Goal: Find contact information: Find contact information

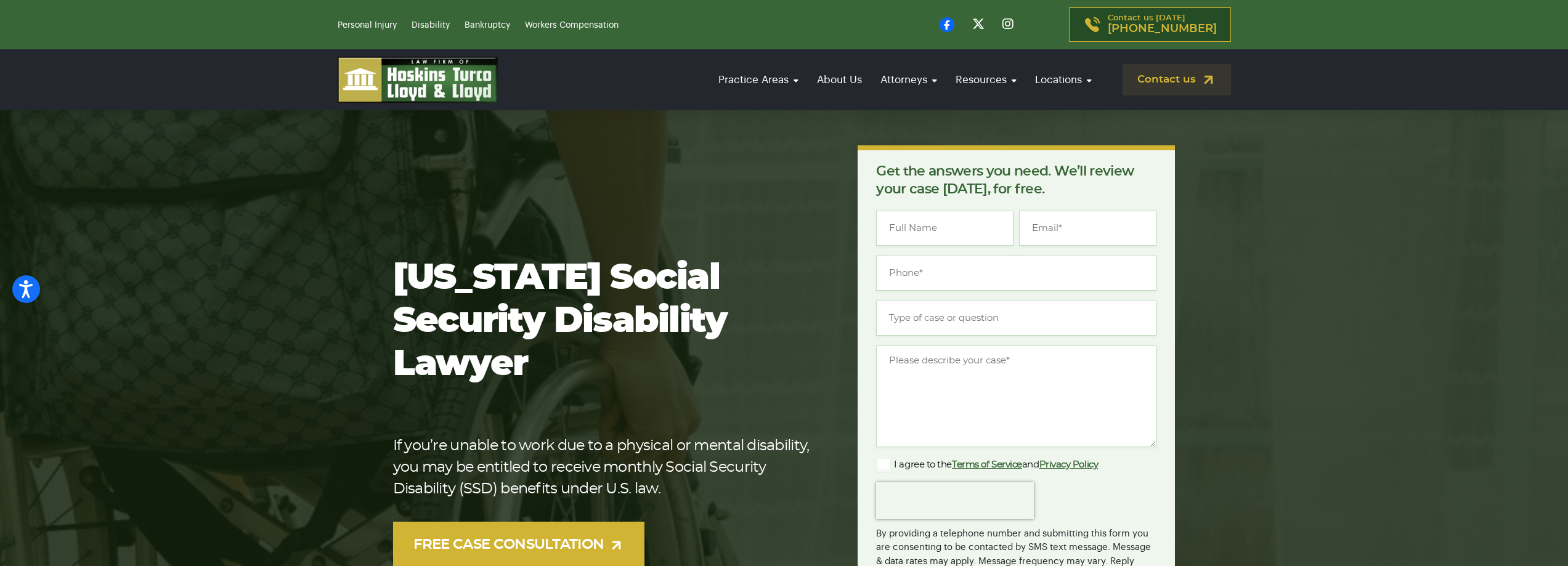
scroll to position [185, 0]
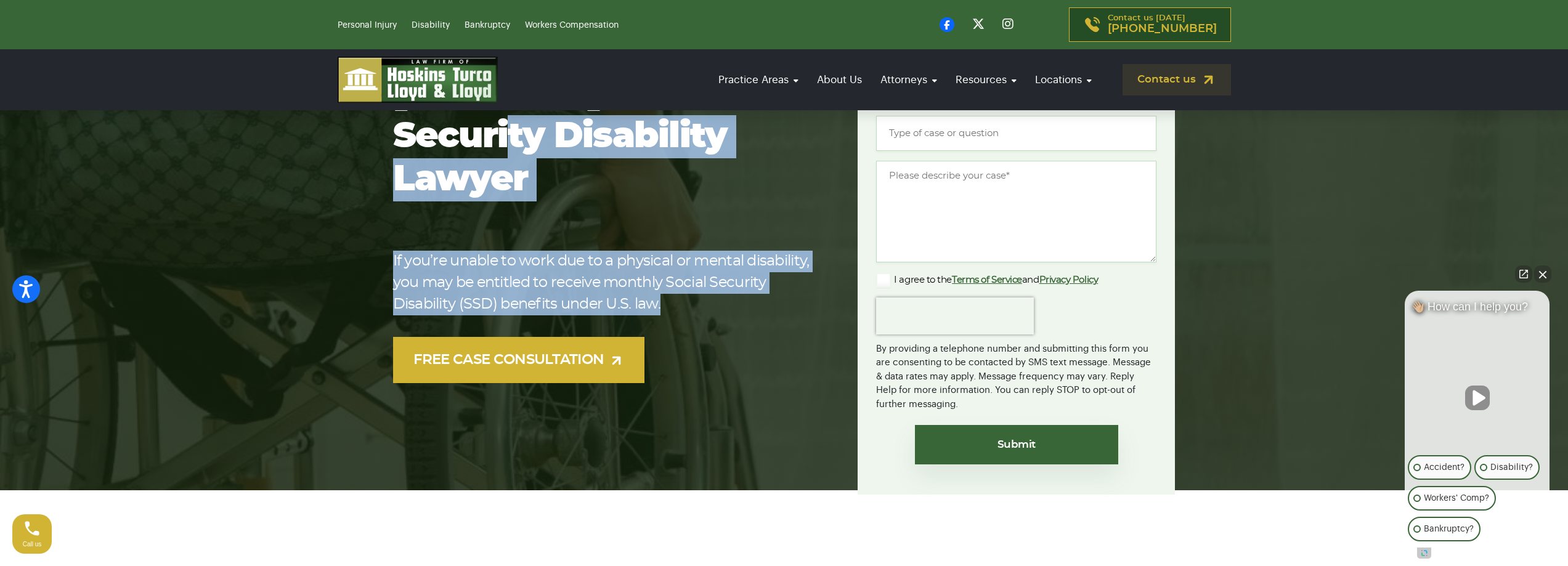
drag, startPoint x: 718, startPoint y: 287, endPoint x: 412, endPoint y: 161, distance: 330.9
click at [409, 156] on div "Florida Social Security Disability Lawyer If you’re unable to work due to a phy…" at bounding box center [618, 228] width 450 height 311
click at [539, 251] on p "If you’re unable to work due to a physical or mental disability, you may be ent…" at bounding box center [606, 283] width 425 height 64
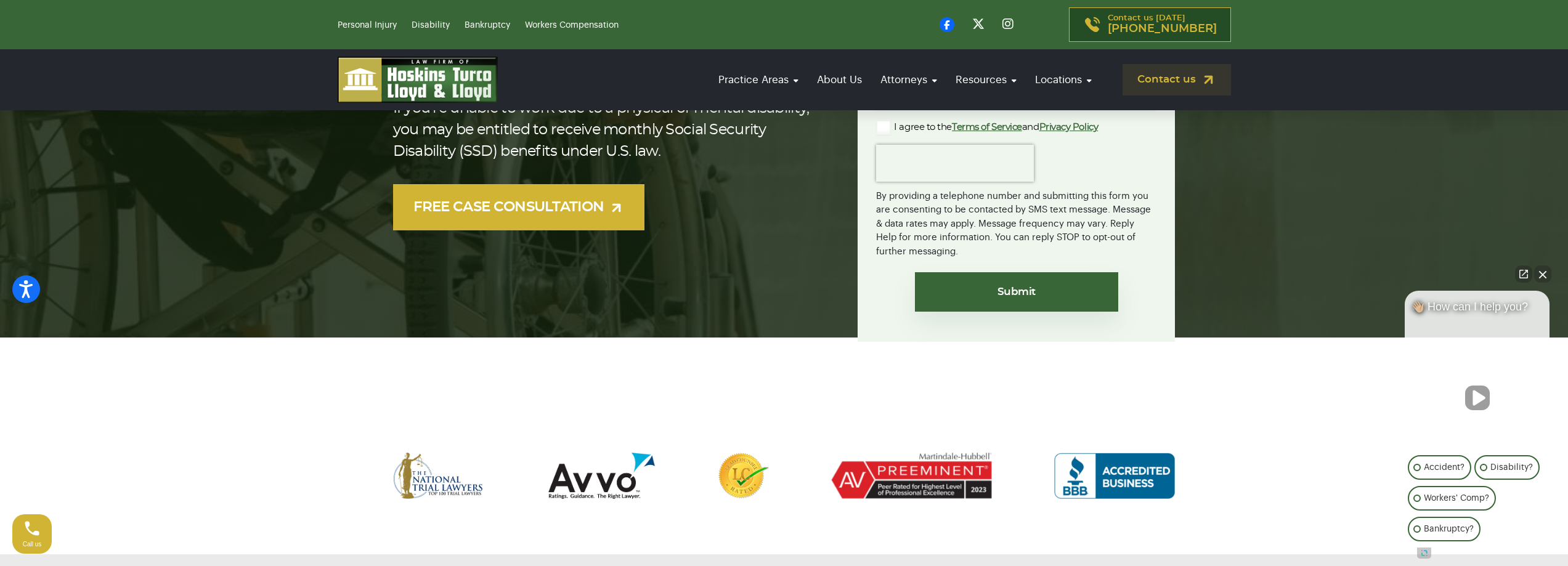
scroll to position [370, 0]
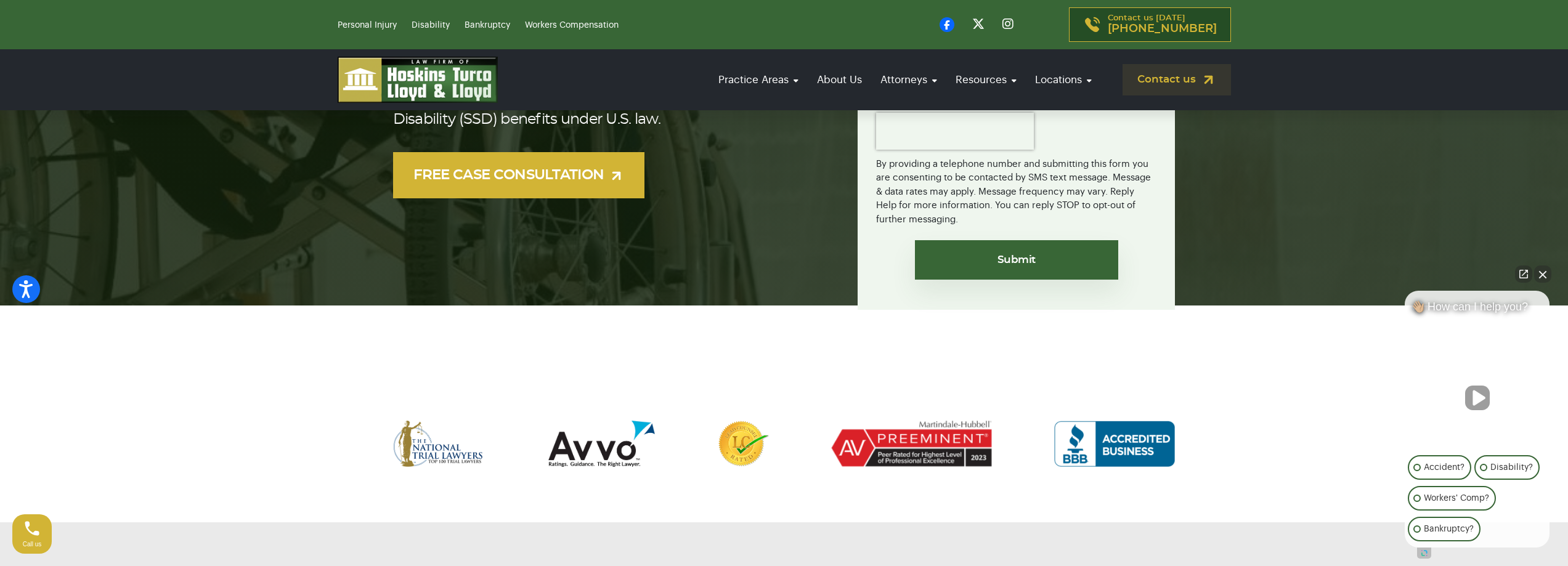
click at [1543, 276] on button "Close Intaker Chat Widget" at bounding box center [1543, 274] width 17 height 17
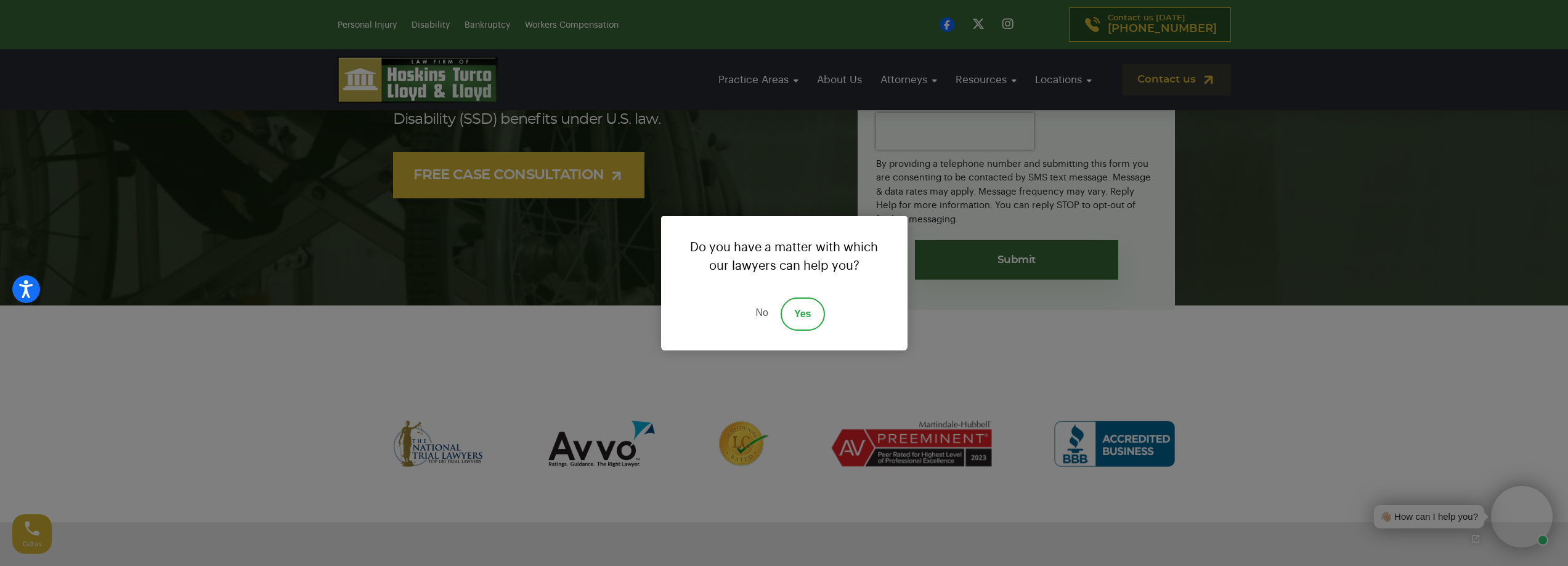
click at [758, 314] on link "No" at bounding box center [761, 314] width 37 height 33
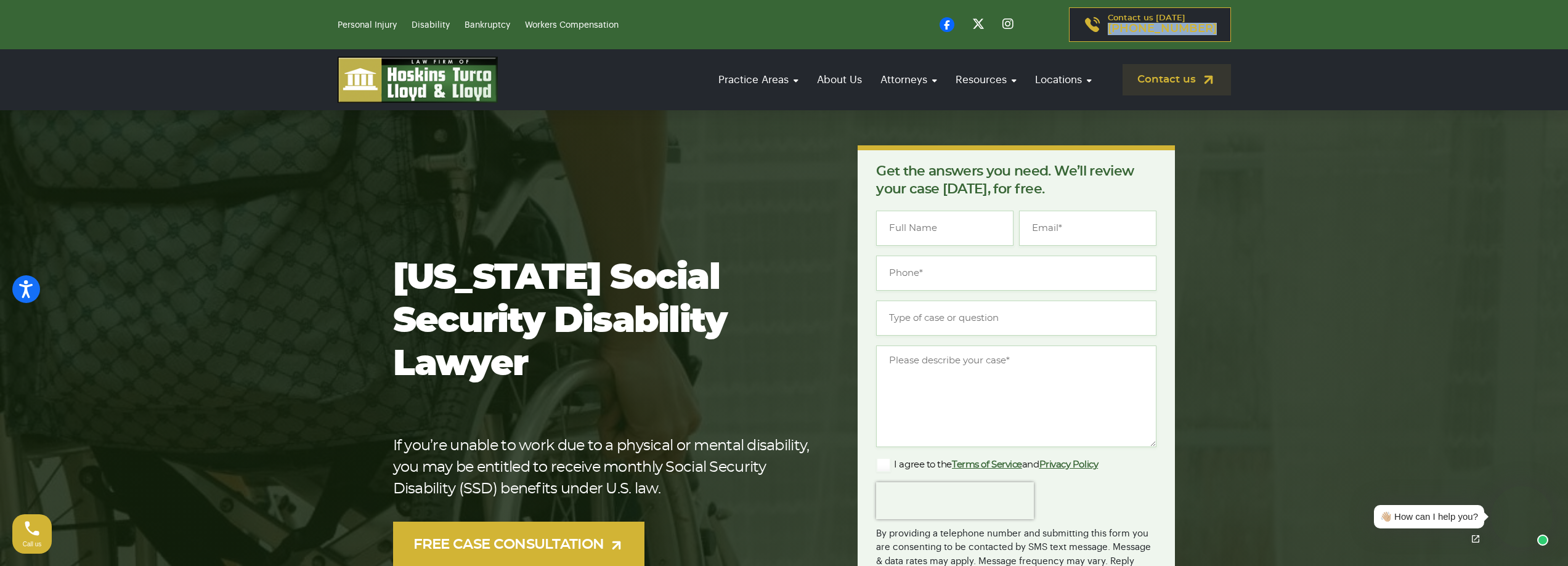
drag, startPoint x: 1221, startPoint y: 35, endPoint x: 1130, endPoint y: 34, distance: 91.0
click at [1130, 34] on div "Contact us [DATE] [PHONE_NUMBER]" at bounding box center [1012, 25] width 454 height 35
copy span "[PHONE_NUMBER]"
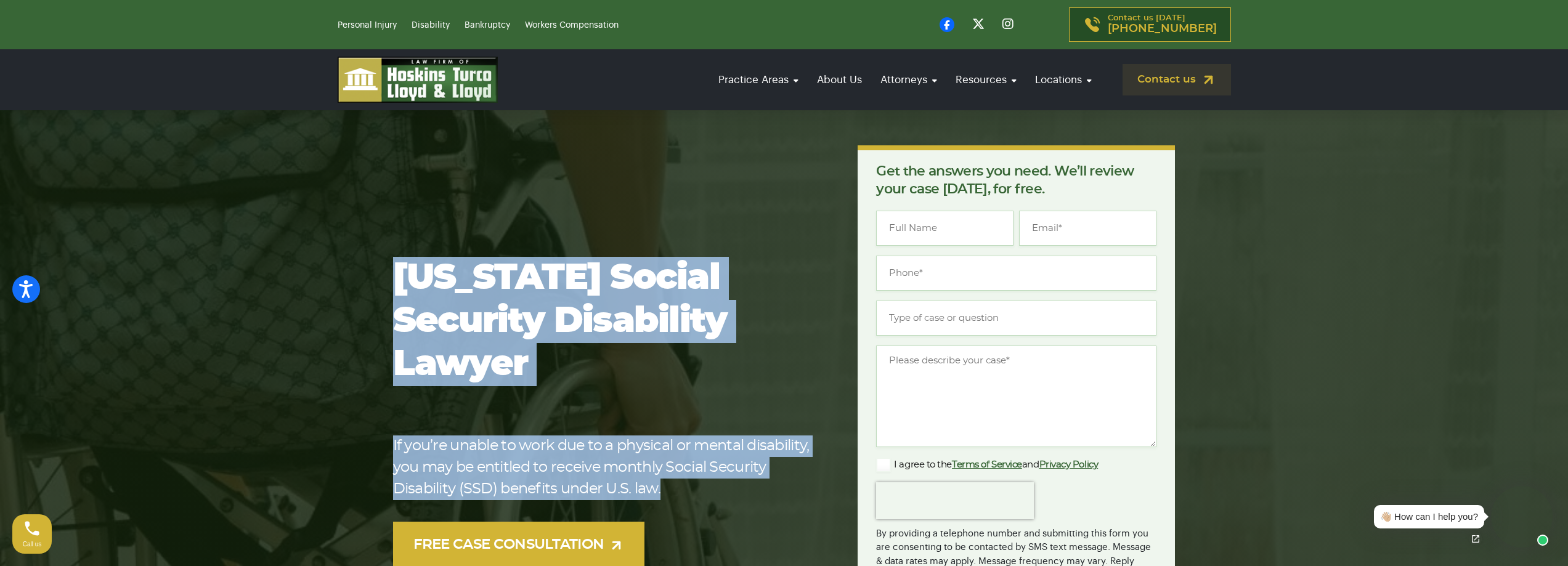
drag, startPoint x: 679, startPoint y: 468, endPoint x: 383, endPoint y: 270, distance: 356.1
click at [383, 270] on div "[US_STATE] Social Security Disability Lawyer If you’re unable to work due to a …" at bounding box center [784, 413] width 813 height 534
click at [488, 355] on h1 "[US_STATE] Social Security Disability Lawyer" at bounding box center [606, 321] width 425 height 130
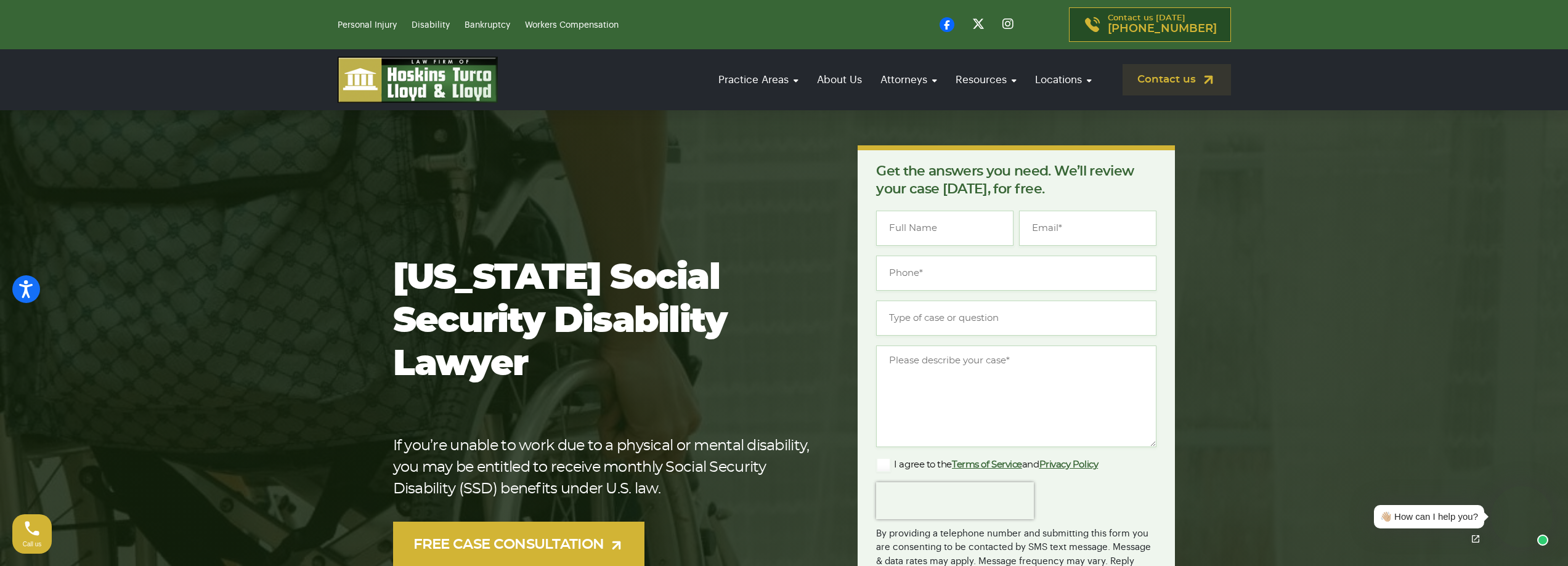
click at [575, 337] on h1 "[US_STATE] Social Security Disability Lawyer" at bounding box center [606, 321] width 425 height 130
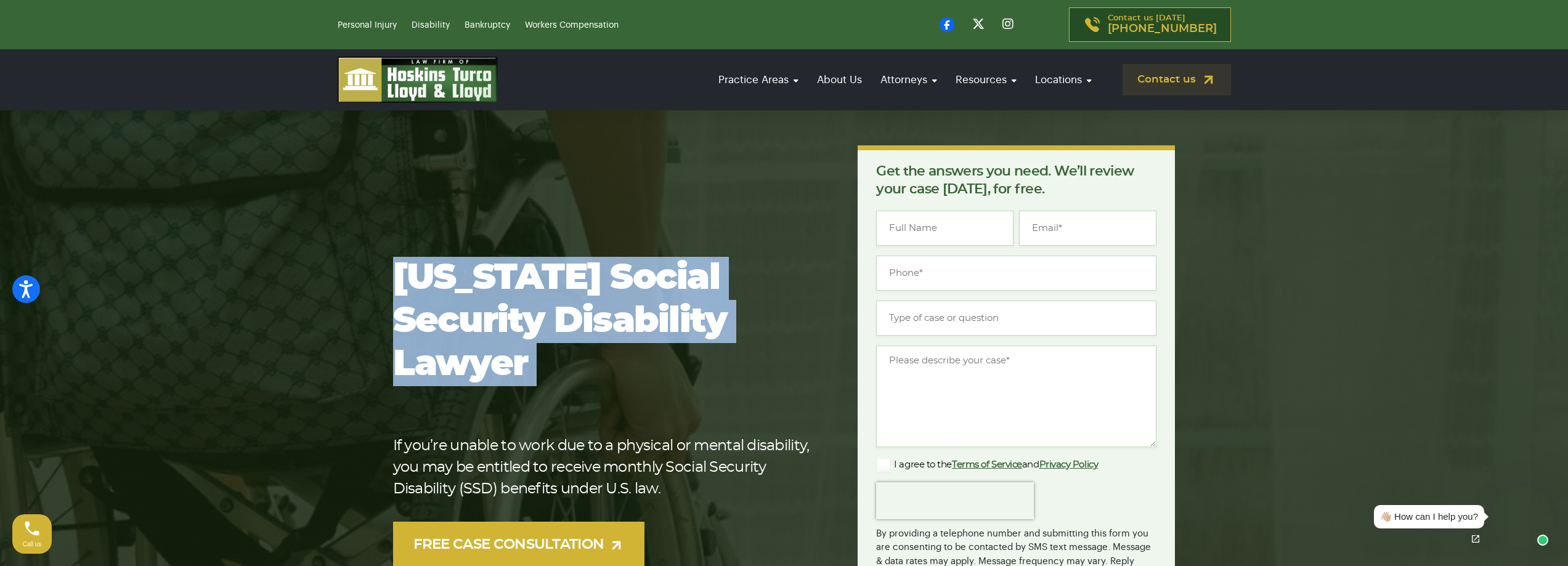
click at [575, 337] on h1 "[US_STATE] Social Security Disability Lawyer" at bounding box center [606, 321] width 425 height 130
click at [507, 308] on h1 "[US_STATE] Social Security Disability Lawyer" at bounding box center [606, 321] width 425 height 130
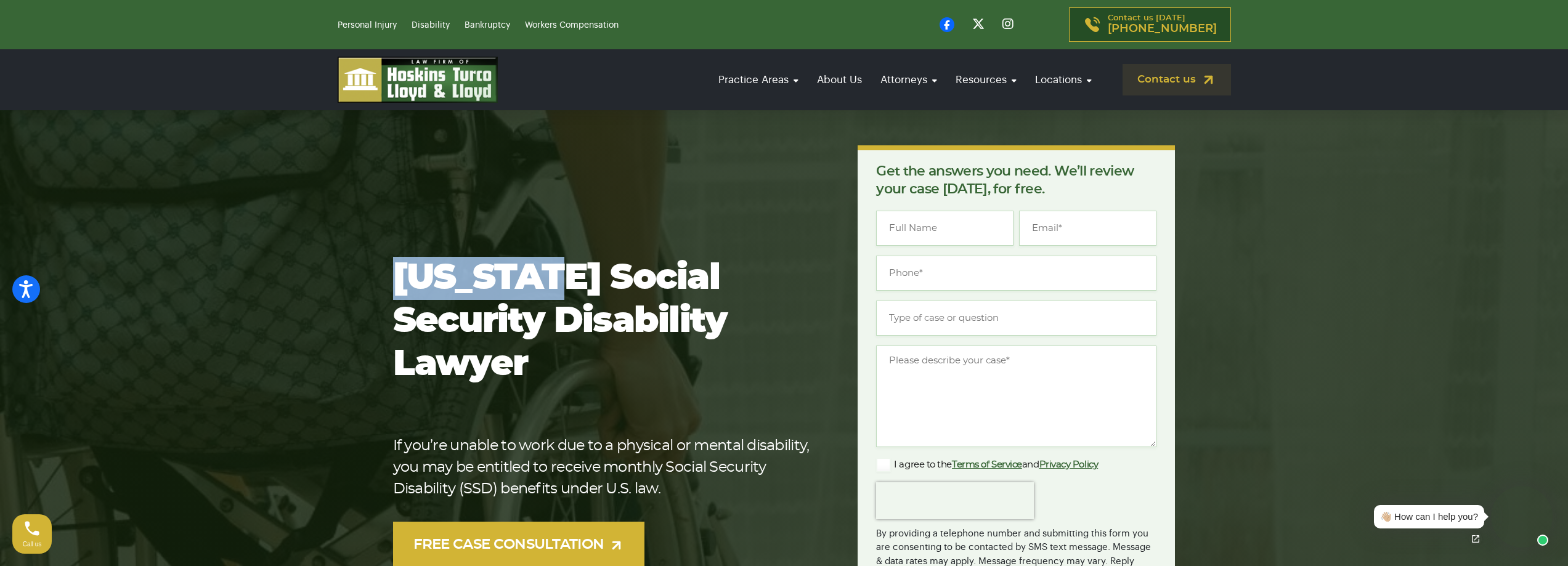
click at [507, 308] on h1 "[US_STATE] Social Security Disability Lawyer" at bounding box center [606, 321] width 425 height 130
click at [551, 316] on h1 "[US_STATE] Social Security Disability Lawyer" at bounding box center [606, 321] width 425 height 130
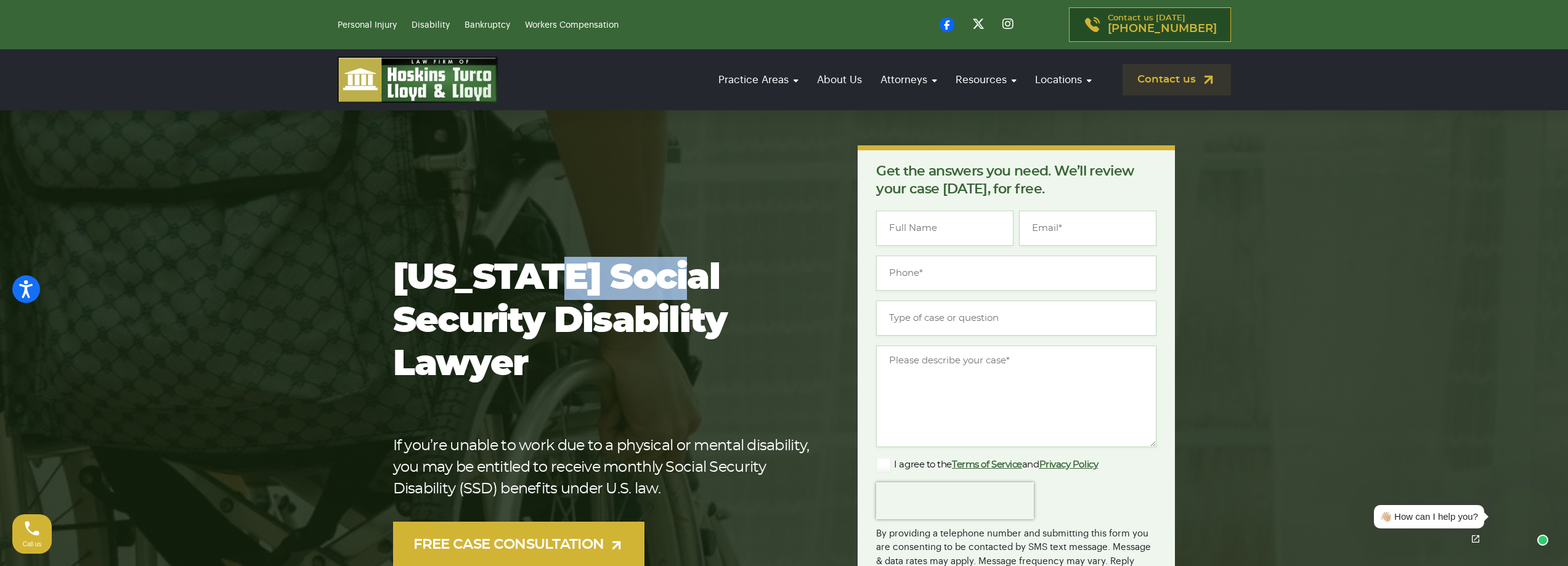
click at [551, 316] on h1 "[US_STATE] Social Security Disability Lawyer" at bounding box center [606, 321] width 425 height 130
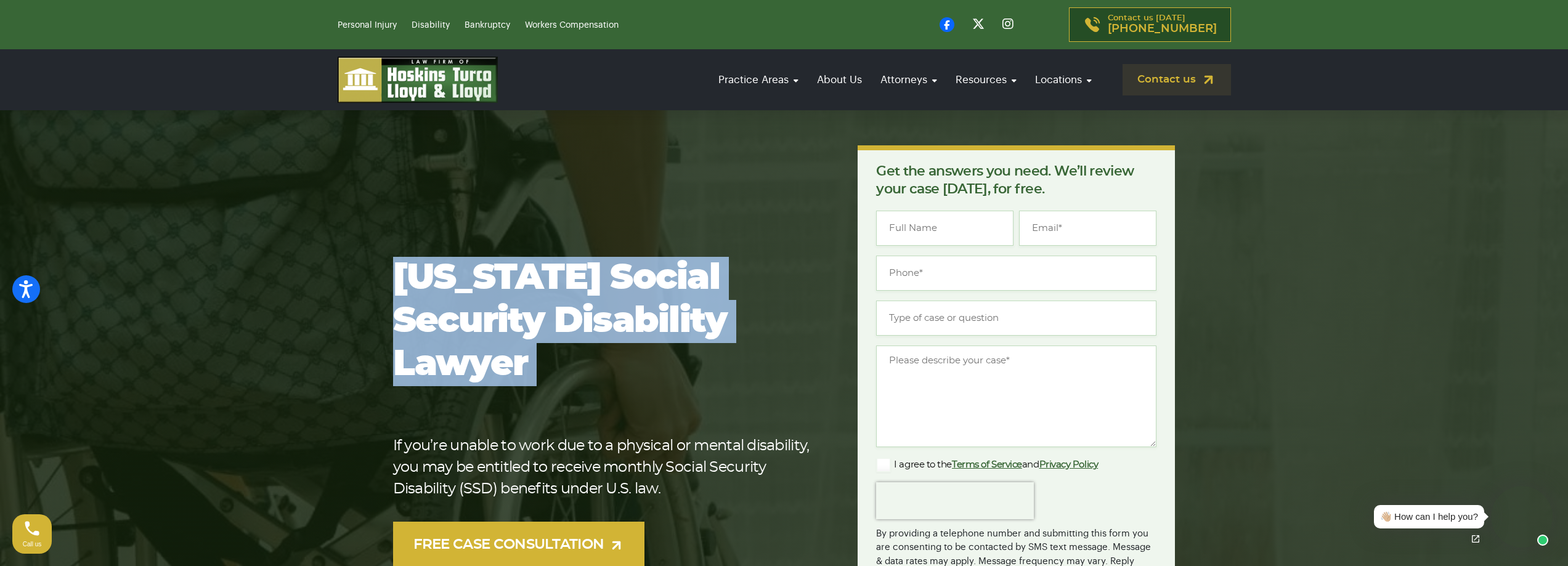
click at [551, 316] on h1 "[US_STATE] Social Security Disability Lawyer" at bounding box center [606, 321] width 425 height 130
click at [548, 326] on h1 "[US_STATE] Social Security Disability Lawyer" at bounding box center [606, 321] width 425 height 130
